Goal: Task Accomplishment & Management: Use online tool/utility

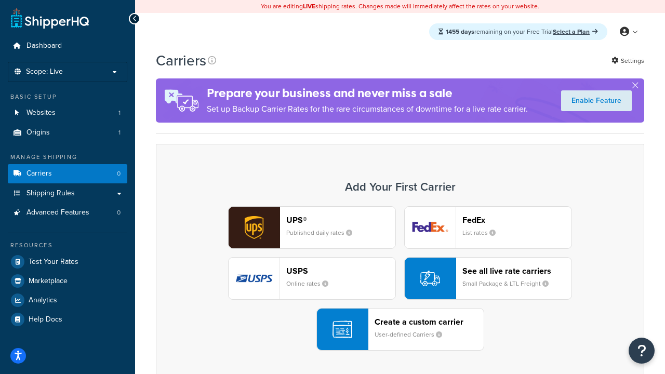
click at [400, 278] on div "UPS® Published daily rates FedEx List rates USPS Online rates See all live rate…" at bounding box center [400, 278] width 466 height 144
click at [517, 220] on header "FedEx" at bounding box center [516, 220] width 109 height 10
